Goal: Task Accomplishment & Management: Manage account settings

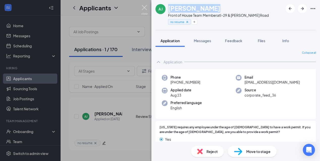
scroll to position [305, 0]
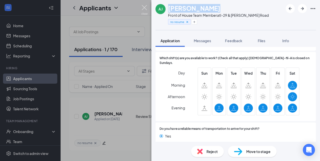
click at [144, 8] on img at bounding box center [144, 10] width 6 height 10
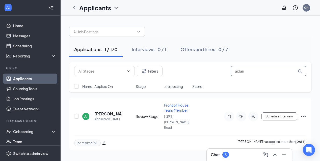
drag, startPoint x: 246, startPoint y: 73, endPoint x: 231, endPoint y: 72, distance: 14.9
click at [231, 73] on input "aidan" at bounding box center [268, 71] width 76 height 10
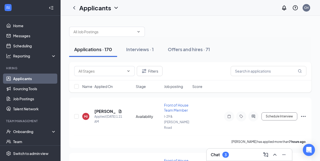
click at [231, 152] on div "Chat 3" at bounding box center [249, 155] width 77 height 8
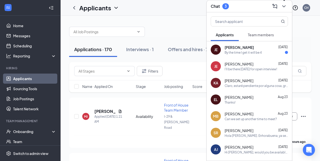
click at [286, 6] on icon "ChevronDown" at bounding box center [284, 6] width 6 height 6
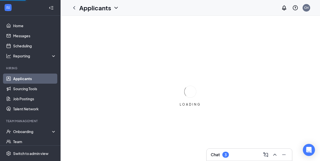
click at [219, 152] on h3 "Chat" at bounding box center [215, 155] width 9 height 6
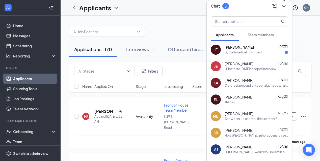
click at [284, 9] on button at bounding box center [284, 6] width 8 height 8
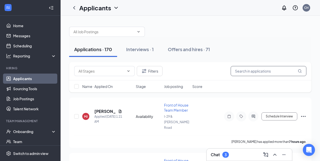
click at [240, 73] on input "text" at bounding box center [268, 71] width 76 height 10
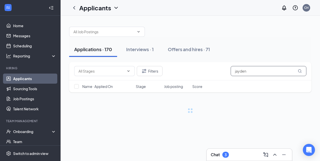
type input "jayden"
click at [222, 152] on div "Chat 3" at bounding box center [220, 155] width 18 height 6
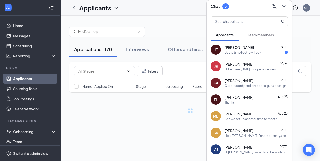
click at [259, 64] on div "[PERSON_NAME] [DATE]" at bounding box center [255, 64] width 63 height 5
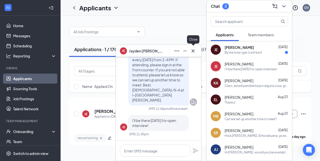
click at [193, 50] on icon "Cross" at bounding box center [193, 51] width 6 height 6
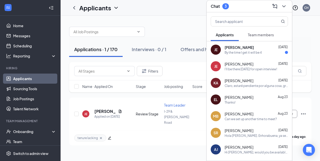
click at [287, 8] on button at bounding box center [284, 6] width 8 height 8
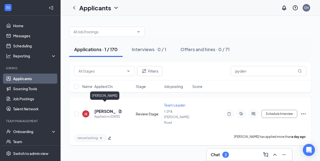
click at [106, 109] on h5 "[PERSON_NAME]" at bounding box center [105, 112] width 22 height 6
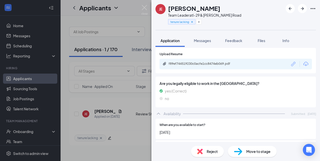
scroll to position [194, 0]
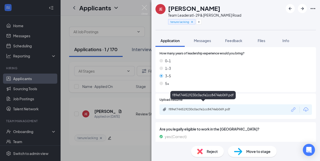
click at [224, 107] on div "f89ef744519230c0acfe1cc8474eb069.pdf" at bounding box center [203, 109] width 71 height 4
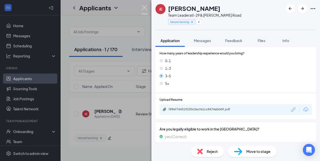
click at [146, 10] on img at bounding box center [144, 10] width 6 height 10
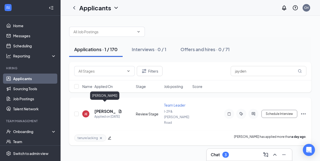
click at [102, 109] on h5 "[PERSON_NAME]" at bounding box center [105, 112] width 22 height 6
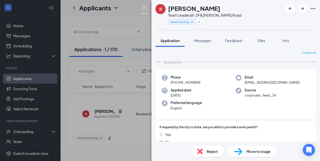
click at [143, 8] on img at bounding box center [144, 10] width 6 height 10
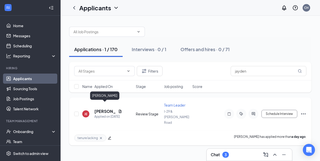
click at [100, 109] on h5 "[PERSON_NAME]" at bounding box center [105, 112] width 22 height 6
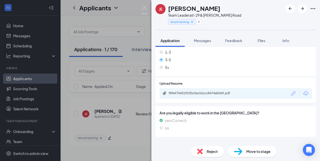
scroll to position [211, 0]
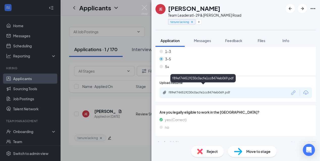
click at [180, 91] on div "f89ef744519230c0acfe1cc8474eb069.pdf" at bounding box center [203, 93] width 71 height 4
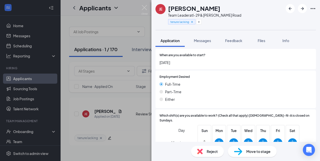
scroll to position [369, 0]
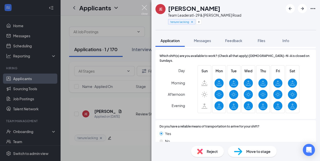
click at [142, 9] on img at bounding box center [144, 10] width 6 height 10
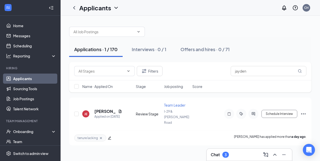
click at [220, 152] on div "Chat 3" at bounding box center [220, 155] width 18 height 6
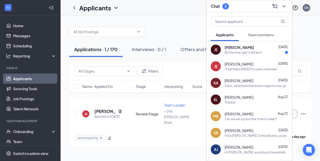
click at [252, 53] on div "By the time I get it will be 4" at bounding box center [242, 52] width 37 height 4
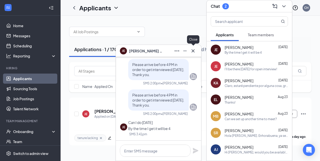
click at [195, 50] on icon "Cross" at bounding box center [193, 51] width 6 height 6
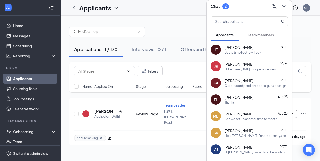
click at [238, 70] on div "I'll be there [DATE] for open interview!" at bounding box center [250, 69] width 52 height 4
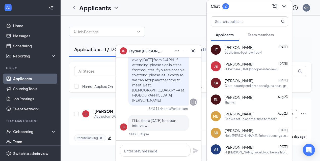
click at [196, 56] on div "JE [PERSON_NAME]" at bounding box center [158, 51] width 85 height 12
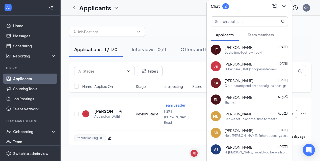
click at [286, 8] on icon "ChevronDown" at bounding box center [284, 6] width 6 height 6
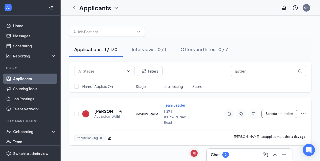
click at [305, 111] on icon "Ellipses" at bounding box center [303, 114] width 6 height 6
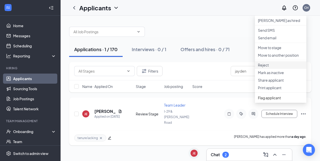
click at [269, 68] on p "Reject" at bounding box center [280, 65] width 45 height 5
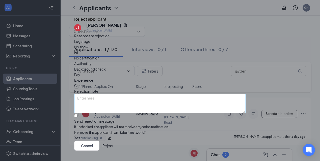
scroll to position [23, 0]
click at [77, 114] on input "Send rejection message If unchecked, the applicant will not receive a rejection…" at bounding box center [75, 115] width 3 height 3
checkbox input "true"
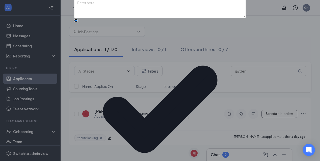
scroll to position [51, 0]
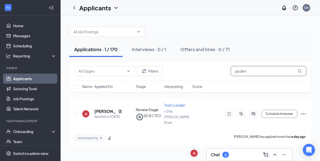
drag, startPoint x: 254, startPoint y: 71, endPoint x: 198, endPoint y: 71, distance: 56.5
click at [197, 72] on div "Filters jayden" at bounding box center [190, 71] width 232 height 10
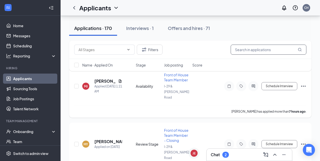
scroll to position [39, 0]
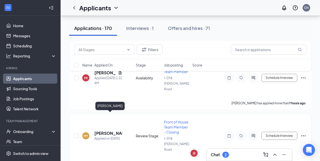
click at [103, 131] on h5 "[PERSON_NAME]" at bounding box center [108, 134] width 28 height 6
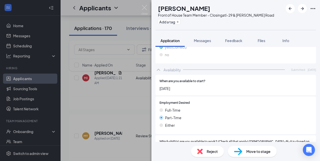
scroll to position [440, 0]
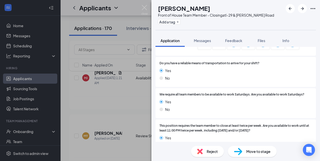
click at [145, 9] on img at bounding box center [144, 10] width 6 height 10
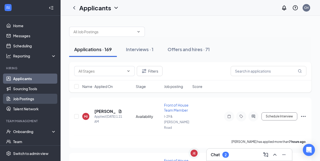
click at [30, 95] on link "Job Postings" at bounding box center [34, 99] width 43 height 10
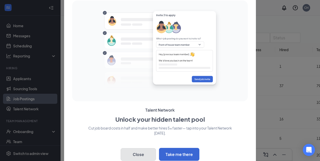
click at [145, 149] on button "Close" at bounding box center [138, 154] width 35 height 13
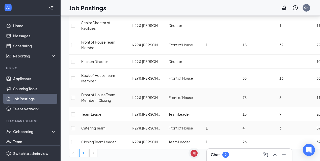
scroll to position [41, 0]
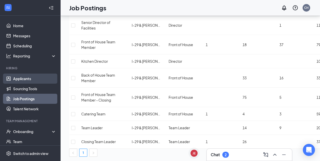
click at [42, 78] on link "Applicants" at bounding box center [34, 79] width 43 height 10
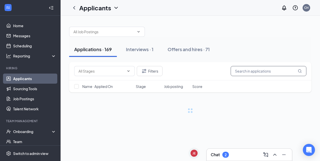
click at [236, 67] on input "text" at bounding box center [268, 71] width 76 height 10
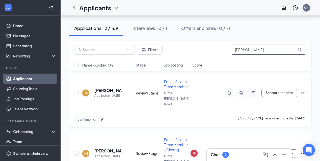
scroll to position [23, 0]
type input "[PERSON_NAME]"
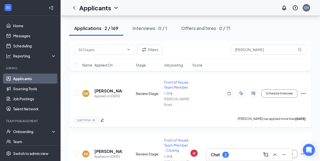
click at [110, 88] on h5 "[PERSON_NAME]" at bounding box center [108, 91] width 28 height 6
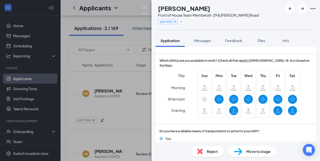
scroll to position [308, 0]
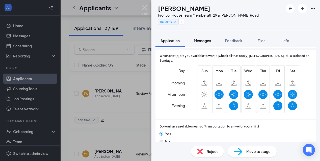
click at [201, 41] on span "Messages" at bounding box center [202, 40] width 17 height 5
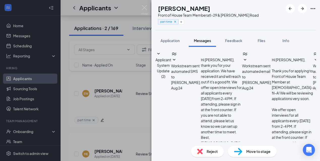
click at [201, 78] on span "Workstream sent automated SMS to [PERSON_NAME]." at bounding box center [186, 74] width 30 height 21
click at [146, 7] on img at bounding box center [144, 10] width 6 height 10
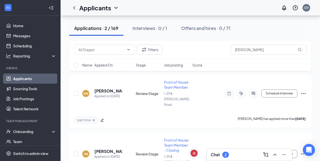
click at [220, 157] on div "Chat 2" at bounding box center [220, 155] width 18 height 6
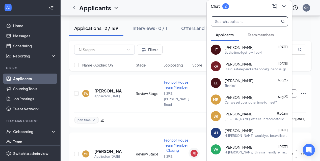
click at [249, 22] on input "text" at bounding box center [241, 22] width 60 height 10
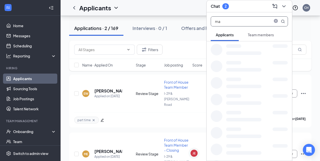
type input "m"
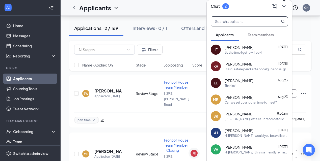
click at [284, 5] on icon "ChevronDown" at bounding box center [284, 6] width 6 height 6
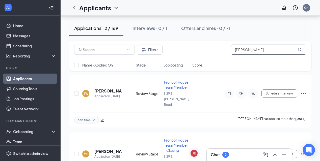
drag, startPoint x: 264, startPoint y: 47, endPoint x: 258, endPoint y: 53, distance: 9.3
click at [258, 53] on input "[PERSON_NAME]" at bounding box center [268, 50] width 76 height 10
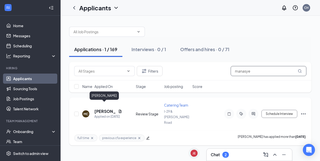
type input "manasye"
click at [108, 109] on h5 "[PERSON_NAME]" at bounding box center [105, 112] width 22 height 6
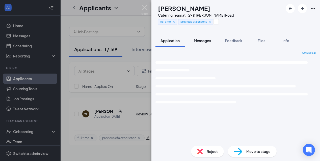
click at [203, 46] on button "Messages" at bounding box center [202, 40] width 27 height 13
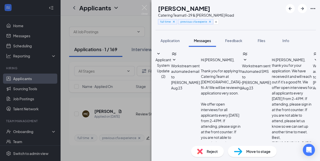
scroll to position [61, 0]
drag, startPoint x: 241, startPoint y: 121, endPoint x: 268, endPoint y: 121, distance: 26.5
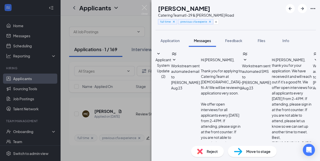
drag, startPoint x: 270, startPoint y: 122, endPoint x: 241, endPoint y: 120, distance: 29.3
drag, startPoint x: 289, startPoint y: 113, endPoint x: 295, endPoint y: 122, distance: 10.8
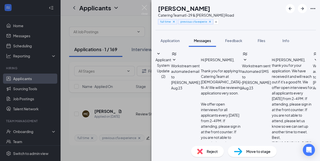
type textarea "Hello Manasye! We enjoyed our conversation with you [DATE]! I reached out to ou…"
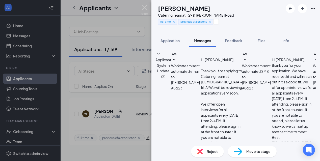
drag, startPoint x: 258, startPoint y: 105, endPoint x: 257, endPoint y: 118, distance: 13.4
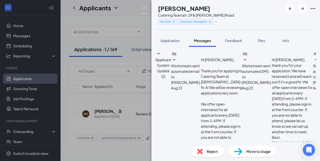
scroll to position [9, 0]
drag, startPoint x: 235, startPoint y: 102, endPoint x: 223, endPoint y: 102, distance: 12.6
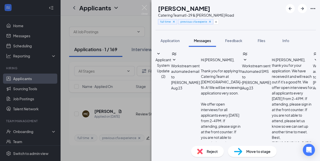
drag, startPoint x: 295, startPoint y: 111, endPoint x: 280, endPoint y: 112, distance: 15.4
drag, startPoint x: 300, startPoint y: 111, endPoint x: 280, endPoint y: 111, distance: 19.9
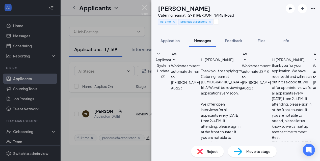
scroll to position [19, 0]
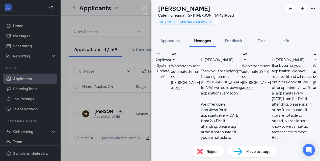
drag, startPoint x: 194, startPoint y: 113, endPoint x: 181, endPoint y: 114, distance: 12.6
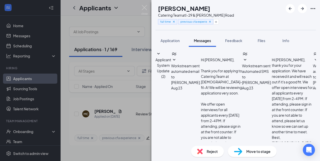
scroll to position [31, 0]
type textarea "Hello Manasye! Thank you for coming in [DATE]! I really enjoyed our conversatio…"
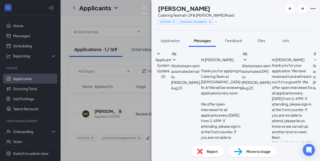
checkbox input "true"
click at [142, 9] on img at bounding box center [144, 10] width 6 height 10
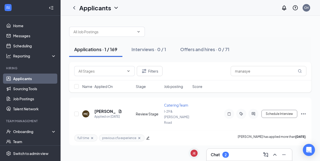
click at [220, 154] on div "Chat 2" at bounding box center [220, 155] width 18 height 6
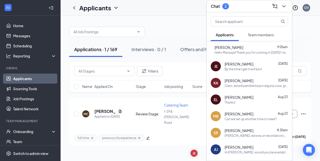
click at [252, 36] on span "Team members" at bounding box center [261, 35] width 26 height 5
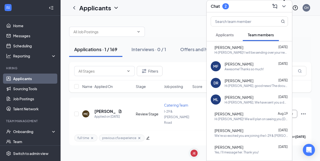
click at [282, 4] on icon "ChevronDown" at bounding box center [284, 6] width 6 height 6
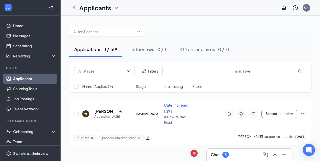
click at [219, 157] on h3 "Chat" at bounding box center [215, 155] width 9 height 6
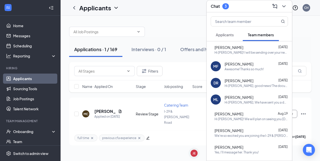
click at [228, 34] on span "Applicants" at bounding box center [225, 35] width 18 height 5
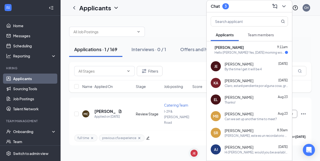
click at [240, 47] on span "[PERSON_NAME]" at bounding box center [228, 47] width 29 height 5
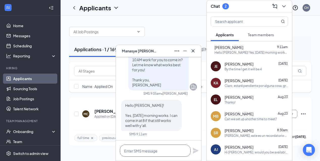
click at [131, 153] on textarea at bounding box center [155, 151] width 71 height 12
type textarea "*"
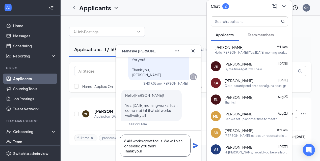
click at [124, 139] on textarea "8 AM works great for us. We will plan on seeing you then! Thank you!" at bounding box center [155, 146] width 71 height 22
click at [159, 154] on textarea "[DATE] at 8 AM works great for us. We will plan on seeing you then! Thank you!" at bounding box center [155, 146] width 71 height 22
type textarea "[DATE] at 8 AM works great for us. We will plan on seeing you then! Thank you!"
click at [194, 147] on icon "Plane" at bounding box center [196, 146] width 6 height 6
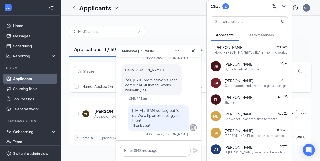
scroll to position [0, 0]
click at [193, 50] on icon "Cross" at bounding box center [193, 51] width 6 height 6
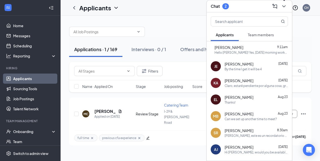
click at [282, 6] on icon "ChevronDown" at bounding box center [284, 6] width 6 height 6
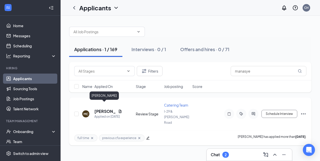
click at [105, 109] on h5 "[PERSON_NAME]" at bounding box center [105, 112] width 22 height 6
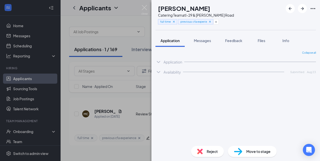
click at [252, 150] on span "Move to stage" at bounding box center [258, 152] width 24 height 6
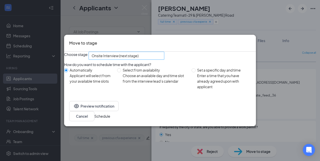
click at [126, 57] on span "Onsite Interview (next stage)" at bounding box center [115, 56] width 47 height 8
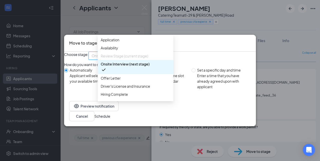
click at [132, 67] on span "Onsite Interview (next stage)" at bounding box center [125, 64] width 49 height 6
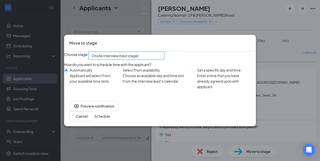
click at [209, 65] on div "Choose stage: 3997300 Onsite Interview (next stage) 3997299 3997300 3997296 App…" at bounding box center [160, 74] width 192 height 44
click at [197, 73] on div "Set a specific day and time" at bounding box center [224, 70] width 55 height 6
click at [195, 72] on input "Set a specific day and time Enter a time that you have already agreed upon with…" at bounding box center [193, 70] width 4 height 4
radio input "true"
radio input "false"
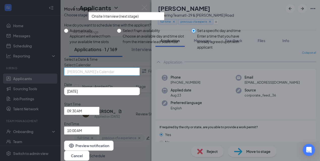
click at [126, 81] on span "[PERSON_NAME]'s Calendar" at bounding box center [99, 75] width 65 height 14
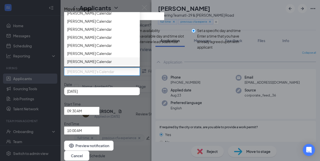
scroll to position [18, 0]
click at [137, 94] on div "[DATE]" at bounding box center [102, 91] width 70 height 6
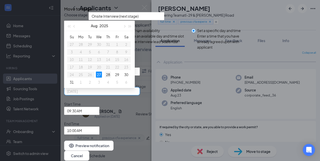
type input "[DATE]"
click at [111, 78] on div "28" at bounding box center [108, 75] width 6 height 6
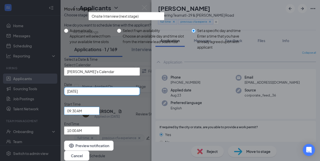
click at [96, 113] on span "09:30 AM" at bounding box center [81, 111] width 29 height 8
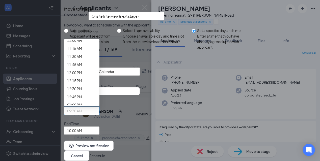
scroll to position [364, 0]
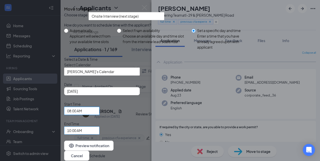
click at [96, 127] on span "10:00 AM" at bounding box center [81, 131] width 29 height 8
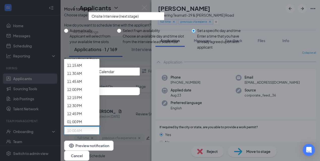
scroll to position [367, 0]
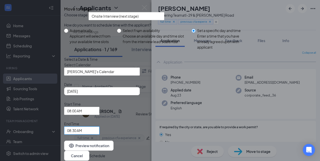
scroll to position [0, 0]
click at [102, 141] on button "Preview notification" at bounding box center [88, 146] width 49 height 10
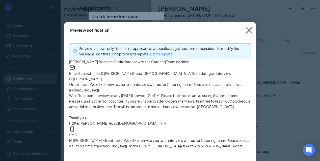
scroll to position [3, 0]
click at [246, 31] on icon "Cross" at bounding box center [249, 31] width 14 height 14
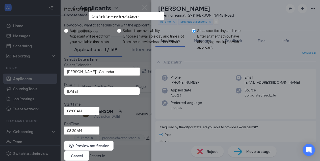
click at [64, 5] on icon "Cross" at bounding box center [64, 5] width 0 height 0
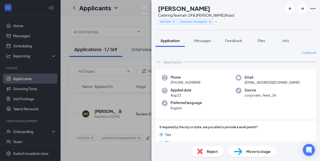
click at [311, 9] on icon "Ellipses" at bounding box center [313, 9] width 6 height 6
click at [282, 20] on link "View full application" at bounding box center [274, 18] width 33 height 6
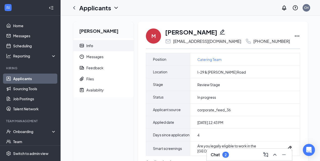
click at [294, 35] on icon "Ellipses" at bounding box center [297, 36] width 6 height 6
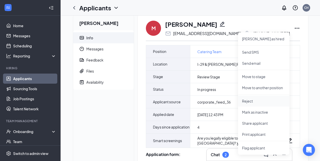
scroll to position [9, 0]
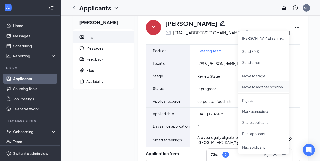
click at [256, 84] on li "Move to another position" at bounding box center [263, 86] width 51 height 11
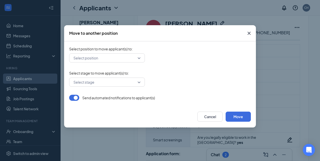
click at [126, 56] on input "search" at bounding box center [105, 58] width 66 height 9
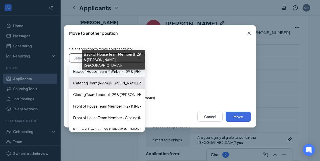
click at [111, 71] on span "Back of House Team Member (I-29 & Barry Road)" at bounding box center [136, 72] width 127 height 6
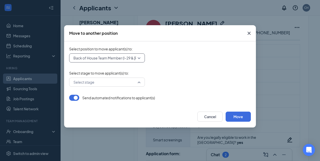
click at [109, 83] on input "search" at bounding box center [105, 82] width 66 height 9
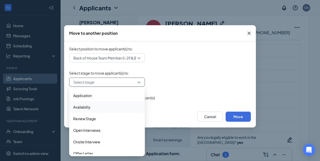
scroll to position [3, 0]
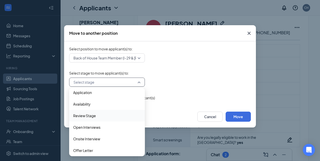
click at [96, 115] on span "Review Stage" at bounding box center [107, 116] width 68 height 6
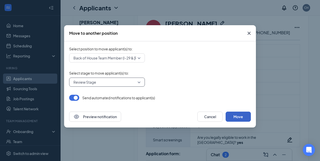
click at [238, 115] on button "Move" at bounding box center [237, 117] width 25 height 10
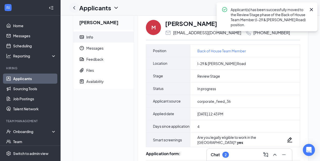
click at [72, 8] on icon "ChevronLeft" at bounding box center [74, 8] width 6 height 6
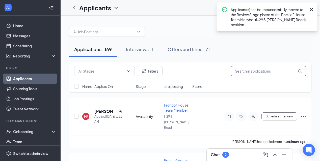
click at [248, 70] on input "text" at bounding box center [268, 71] width 76 height 10
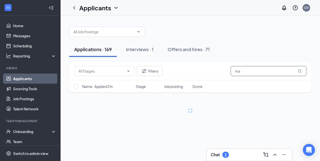
type input "m"
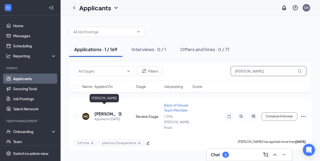
type input "chapman"
click at [97, 111] on h5 "[PERSON_NAME]" at bounding box center [105, 114] width 22 height 6
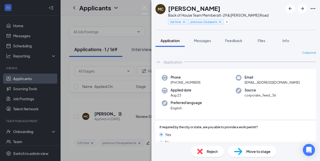
click at [243, 151] on div "Move to stage" at bounding box center [252, 151] width 49 height 11
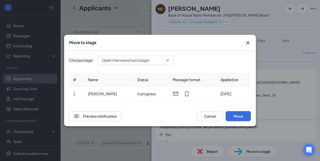
click at [162, 63] on span "Open Interviews (next stage)" at bounding box center [133, 60] width 63 height 8
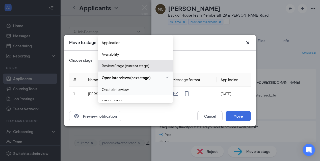
click at [144, 87] on span "Onsite Interview" at bounding box center [136, 90] width 68 height 6
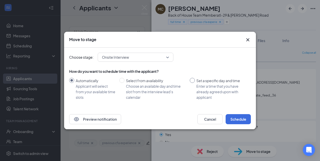
click at [193, 80] on input "Set a specific day and time Enter a time that you have already agreed upon with…" at bounding box center [192, 80] width 5 height 5
radio input "true"
radio input "false"
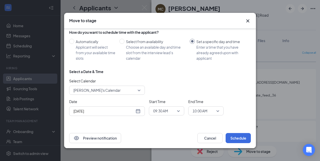
scroll to position [21, 0]
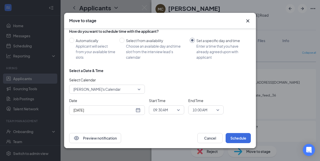
click at [138, 110] on div "[DATE]" at bounding box center [106, 110] width 67 height 6
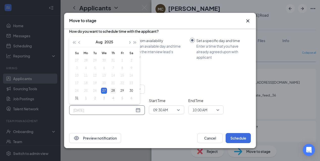
click at [112, 90] on div "28" at bounding box center [113, 91] width 6 height 6
type input "[DATE]"
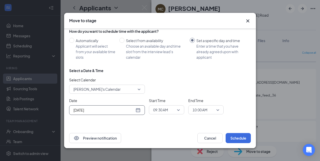
click at [166, 109] on span "09:30 AM" at bounding box center [160, 110] width 15 height 8
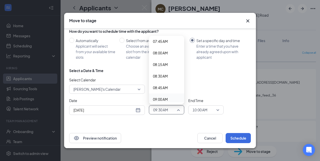
scroll to position [362, 0]
click at [164, 51] on span "08:00 AM" at bounding box center [160, 53] width 15 height 6
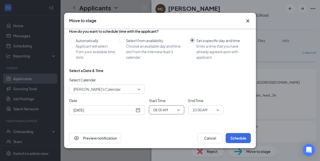
click at [213, 108] on span "10:00 AM" at bounding box center [203, 110] width 22 height 8
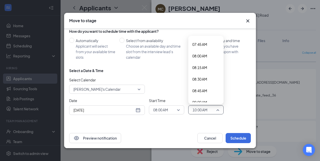
scroll to position [359, 0]
click at [208, 76] on span "08:30 AM" at bounding box center [205, 79] width 27 height 6
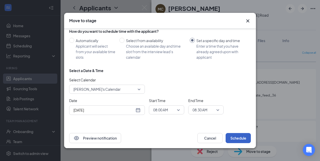
click at [238, 134] on button "Schedule" at bounding box center [237, 138] width 25 height 10
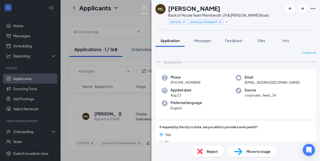
click at [146, 7] on img at bounding box center [144, 10] width 6 height 10
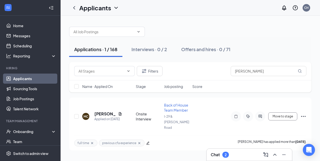
click at [223, 152] on div "Chat 2" at bounding box center [220, 155] width 18 height 6
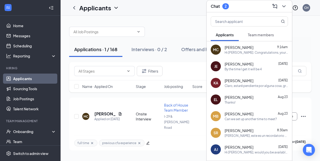
click at [267, 34] on span "Team members" at bounding box center [261, 35] width 26 height 5
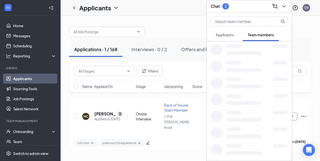
click at [231, 37] on button "Applicants" at bounding box center [225, 34] width 28 height 13
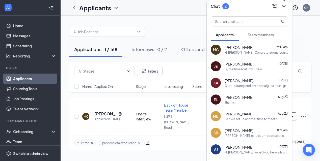
click at [284, 8] on icon "ChevronDown" at bounding box center [284, 6] width 6 height 6
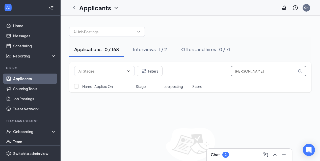
drag, startPoint x: 252, startPoint y: 71, endPoint x: 225, endPoint y: 71, distance: 26.2
click at [225, 71] on div "Filters chapman" at bounding box center [190, 71] width 232 height 10
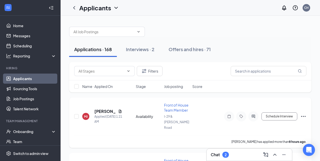
click at [104, 109] on h5 "[PERSON_NAME]" at bounding box center [105, 112] width 22 height 6
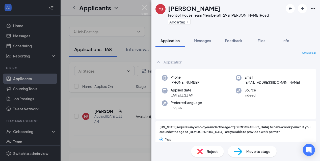
scroll to position [177, 0]
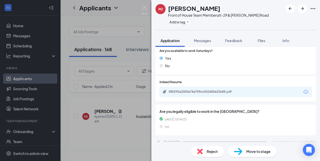
click at [250, 87] on div "580292a2003a74a759cc052d00a23648.pdf" at bounding box center [235, 92] width 152 height 11
click at [207, 90] on div "580292a2003a74a759cc052d00a23648.pdf" at bounding box center [203, 92] width 71 height 4
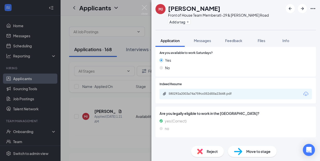
click at [196, 92] on div "580292a2003a74a759cc052d00a23648.pdf" at bounding box center [203, 94] width 71 height 4
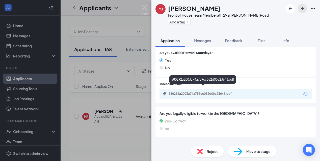
click at [301, 8] on icon "ArrowRight" at bounding box center [302, 9] width 6 height 6
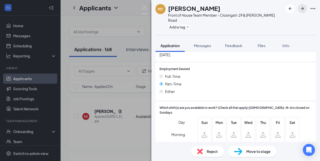
scroll to position [351, 0]
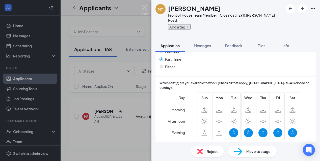
click at [185, 24] on button "Add a tag" at bounding box center [179, 26] width 22 height 5
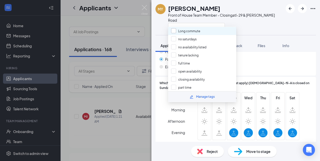
scroll to position [37, 0]
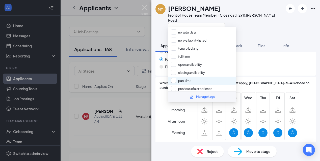
click at [172, 78] on input "part time" at bounding box center [181, 81] width 20 height 6
checkbox input "true"
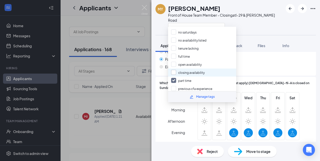
click at [172, 70] on input "closing availability" at bounding box center [188, 73] width 34 height 6
checkbox input "true"
click at [245, 23] on div at bounding box center [225, 27] width 115 height 8
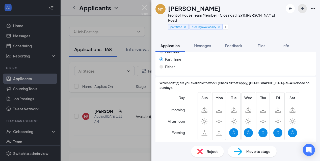
click at [301, 9] on icon "ArrowRight" at bounding box center [302, 8] width 3 height 3
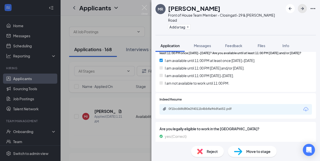
scroll to position [216, 0]
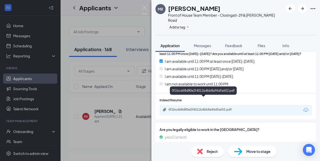
click at [210, 108] on div "0f1bcd68d80e2f4011b4bb8a96dfa652.pdf" at bounding box center [203, 110] width 71 height 4
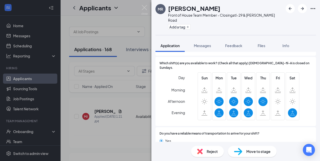
scroll to position [380, 0]
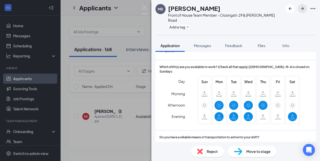
click at [303, 8] on icon "ArrowRight" at bounding box center [302, 8] width 3 height 3
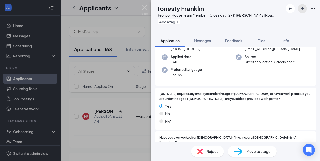
scroll to position [39, 0]
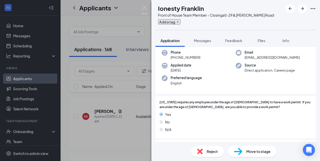
click at [178, 22] on icon "Plus" at bounding box center [177, 22] width 2 height 2
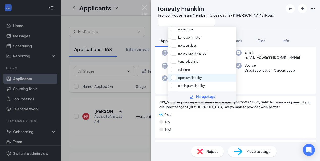
scroll to position [35, 0]
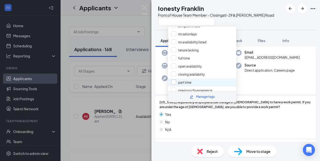
click at [175, 80] on input "part time" at bounding box center [181, 83] width 20 height 6
checkbox input "true"
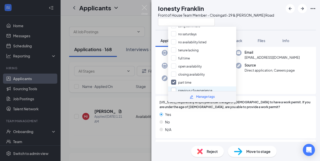
click at [175, 88] on input "previous cfa experience" at bounding box center [191, 91] width 41 height 6
checkbox input "true"
click at [252, 16] on div "Front of House Team Member - Closing at I-29 & Barry Road" at bounding box center [216, 15] width 116 height 5
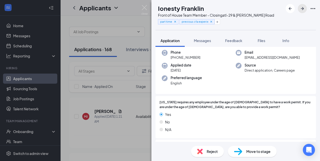
click at [301, 8] on icon "ArrowRight" at bounding box center [302, 9] width 6 height 6
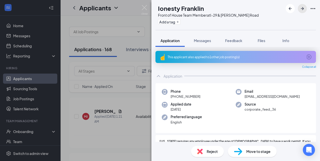
click at [301, 8] on icon "ArrowRight" at bounding box center [302, 9] width 6 height 6
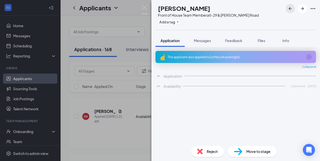
click at [291, 8] on icon "ArrowLeftNew" at bounding box center [290, 9] width 6 height 6
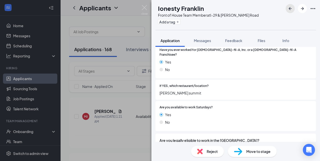
scroll to position [241, 0]
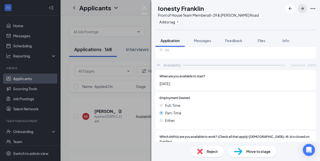
click at [302, 9] on icon "ArrowRight" at bounding box center [302, 8] width 3 height 3
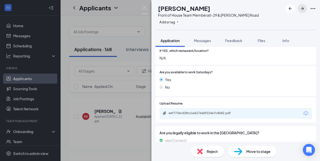
scroll to position [214, 0]
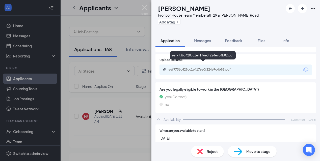
click at [219, 68] on div "eef7736c428cc1e4176e0f224e7c4b82.pdf" at bounding box center [203, 70] width 71 height 4
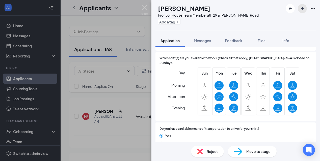
click at [303, 10] on icon "ArrowRight" at bounding box center [302, 9] width 6 height 6
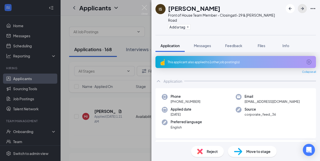
click at [303, 10] on icon "ArrowRight" at bounding box center [302, 9] width 6 height 6
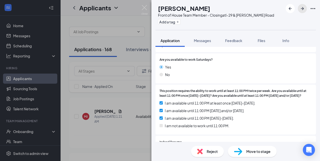
scroll to position [229, 0]
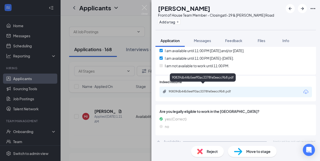
click at [227, 89] on div "90839db44b5eeff0ac3378fe0eecc9b8.pdf" at bounding box center [203, 91] width 71 height 4
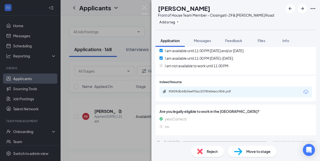
scroll to position [226, 0]
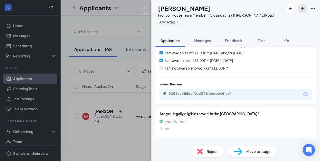
click at [300, 10] on icon "ArrowRight" at bounding box center [302, 9] width 6 height 6
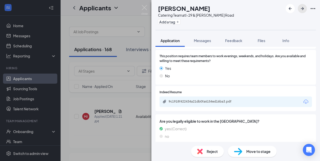
scroll to position [314, 0]
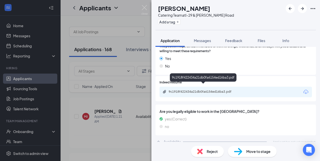
click at [215, 90] on div "9c1918f422434a21db0fa6154ed16ba3.pdf" at bounding box center [203, 92] width 71 height 4
click at [302, 8] on icon "ArrowRight" at bounding box center [302, 9] width 6 height 6
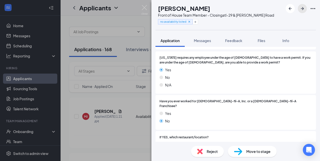
scroll to position [229, 0]
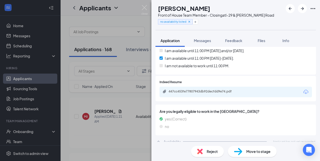
click at [211, 87] on div "447cc453fe77807943db92decfdd9e74.pdf" at bounding box center [235, 92] width 152 height 11
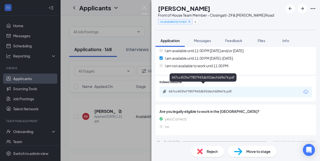
click at [203, 89] on div "447cc453fe77807943db92decfdd9e74.pdf" at bounding box center [203, 91] width 82 height 5
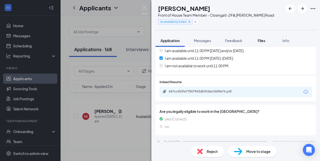
scroll to position [226, 0]
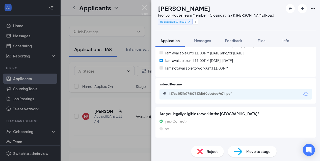
click at [204, 92] on div "447cc453fe77807943db92decfdd9e74.pdf" at bounding box center [203, 94] width 71 height 4
click at [301, 10] on icon "ArrowRight" at bounding box center [302, 9] width 6 height 6
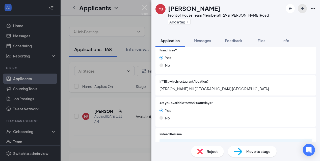
scroll to position [126, 0]
click at [187, 21] on icon "Plus" at bounding box center [187, 21] width 3 height 3
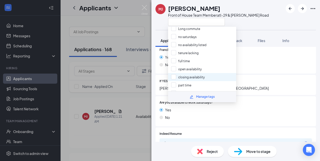
scroll to position [43, 0]
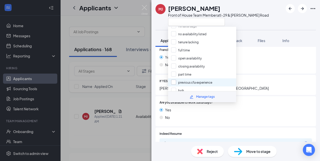
click at [172, 80] on input "previous cfa experience" at bounding box center [191, 83] width 41 height 6
checkbox input "true"
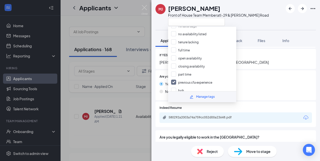
scroll to position [145, 0]
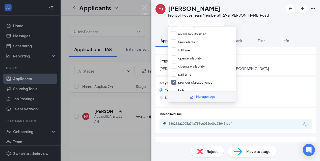
click at [235, 20] on div at bounding box center [218, 22] width 101 height 8
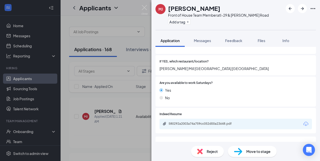
click at [188, 120] on div "MJ Mark Jr Front of House Team Member at I-29 & Barry Road Add a tag Applicatio…" at bounding box center [235, 80] width 168 height 161
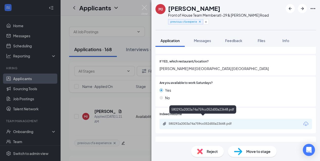
click at [188, 122] on div "580292a2003a74a759cc052d00a23648.pdf" at bounding box center [203, 124] width 71 height 4
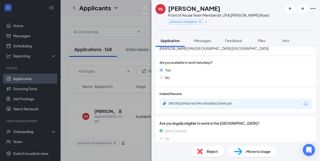
scroll to position [177, 0]
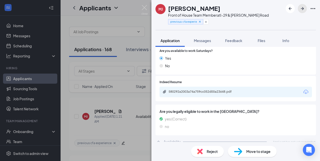
click at [302, 10] on icon "ArrowRight" at bounding box center [302, 9] width 6 height 6
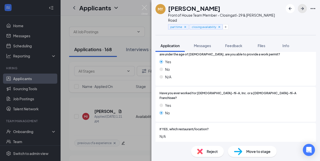
scroll to position [133, 0]
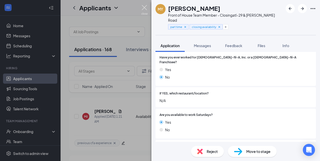
click at [145, 7] on img at bounding box center [144, 10] width 6 height 10
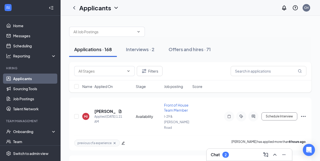
click at [220, 152] on h3 "Chat" at bounding box center [215, 155] width 9 height 6
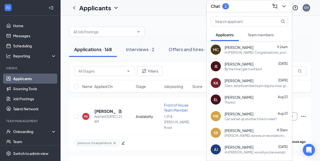
click at [256, 36] on span "Team members" at bounding box center [261, 35] width 26 height 5
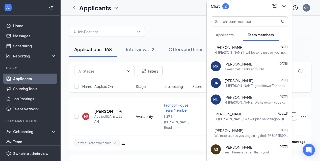
click at [231, 35] on span "Applicants" at bounding box center [225, 35] width 18 height 5
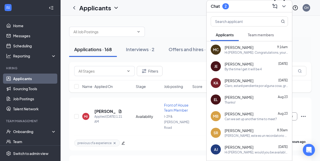
click at [282, 7] on icon "ChevronDown" at bounding box center [284, 6] width 6 height 6
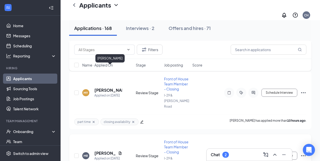
scroll to position [93, 0]
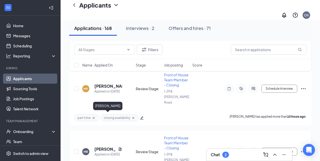
click at [100, 146] on h5 "[PERSON_NAME]" at bounding box center [105, 149] width 22 height 6
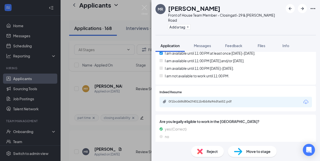
scroll to position [222, 0]
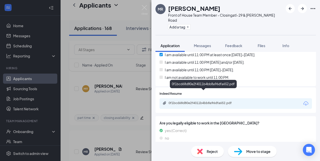
click at [212, 101] on div "0f1bcd68d80e2f4011b4bb8a96dfa652.pdf" at bounding box center [203, 103] width 71 height 4
click at [145, 10] on img at bounding box center [144, 10] width 6 height 10
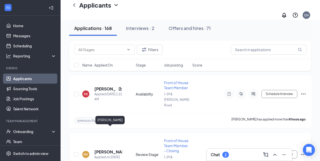
scroll to position [107, 0]
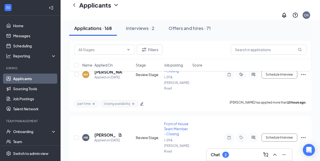
click at [217, 155] on h3 "Chat" at bounding box center [215, 155] width 9 height 6
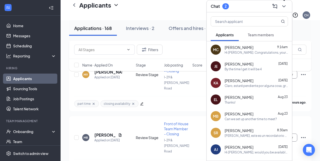
click at [283, 7] on icon "ChevronDown" at bounding box center [284, 6] width 6 height 6
